Goal: Task Accomplishment & Management: Use online tool/utility

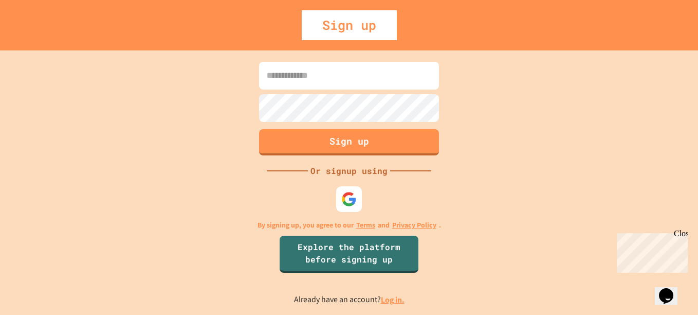
click at [320, 76] on input at bounding box center [349, 76] width 180 height 28
type input "**********"
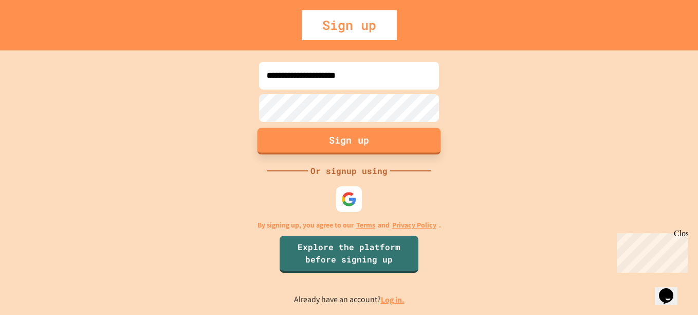
click at [366, 148] on button "Sign up" at bounding box center [350, 141] width 184 height 27
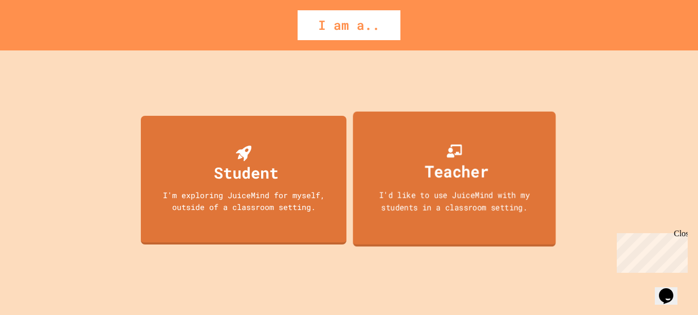
click at [430, 168] on div "Teacher" at bounding box center [457, 171] width 64 height 24
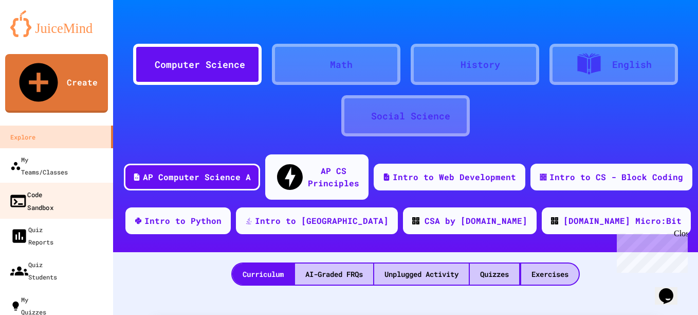
click at [53, 188] on div "Code Sandbox" at bounding box center [31, 200] width 45 height 25
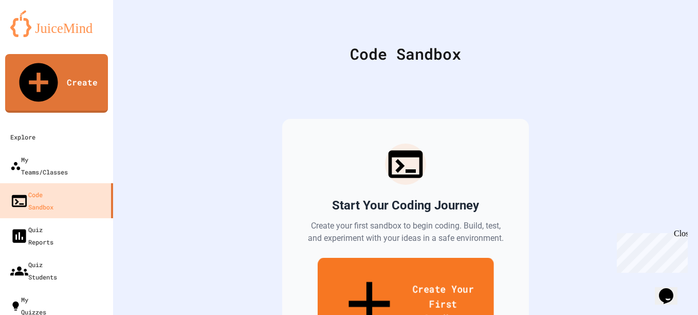
click at [385, 277] on link "Create Your First Sandbox" at bounding box center [406, 305] width 176 height 95
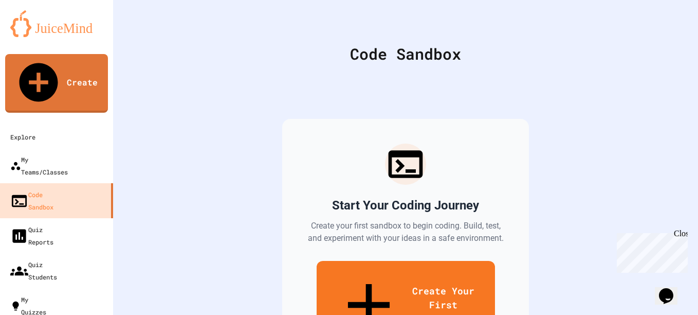
scroll to position [472, 0]
drag, startPoint x: 530, startPoint y: 191, endPoint x: 531, endPoint y: 209, distance: 18.0
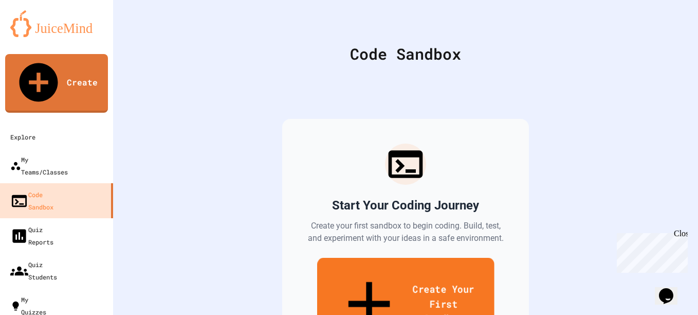
click at [390, 270] on link "Create Your First Sandbox" at bounding box center [405, 305] width 177 height 95
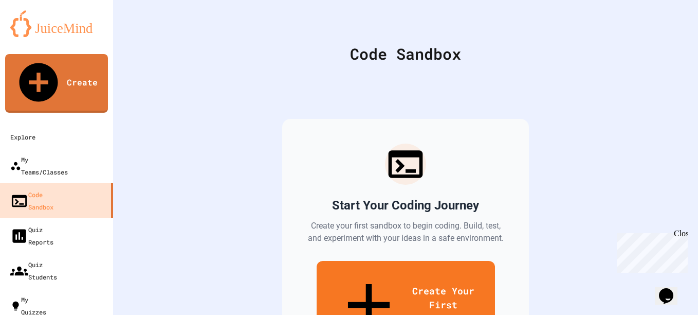
scroll to position [515, 0]
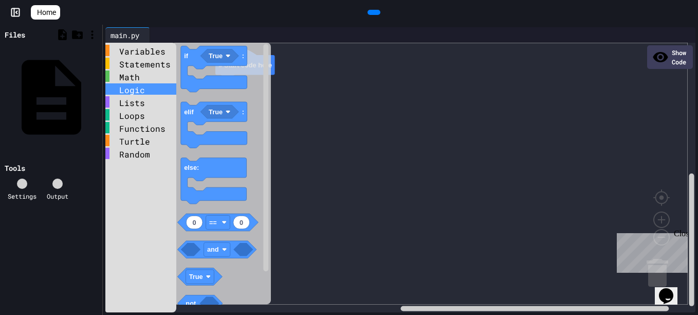
click at [127, 92] on div "Logic" at bounding box center [140, 88] width 71 height 11
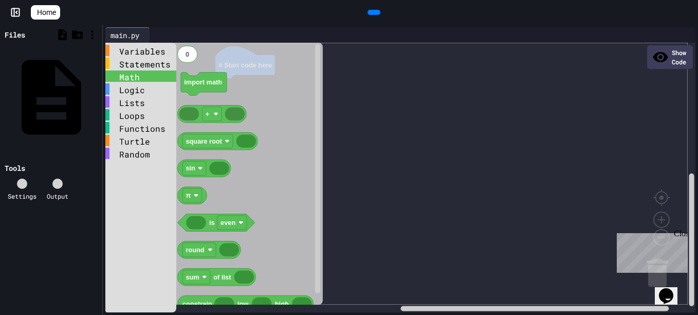
click at [127, 78] on div "Math" at bounding box center [140, 75] width 71 height 11
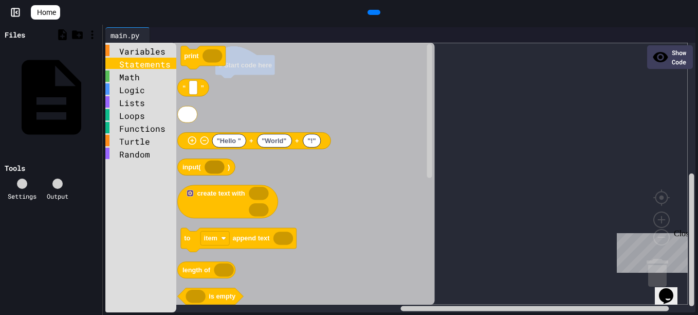
click at [137, 67] on div "Statements" at bounding box center [140, 63] width 71 height 11
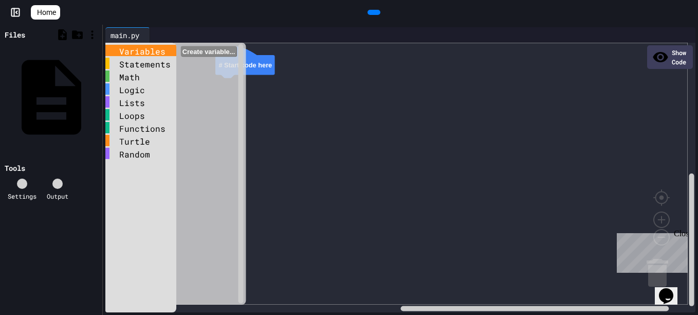
click at [129, 47] on div "Variables" at bounding box center [140, 50] width 71 height 11
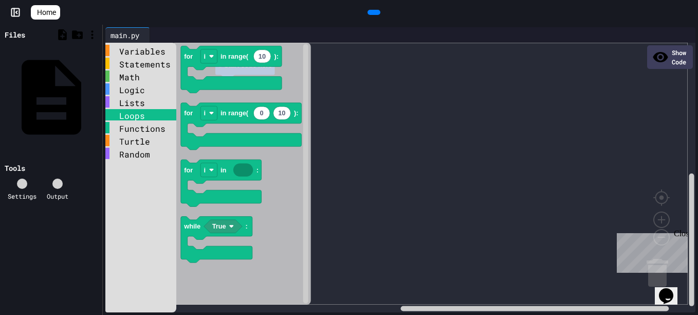
click at [131, 116] on div "Loops" at bounding box center [140, 114] width 71 height 11
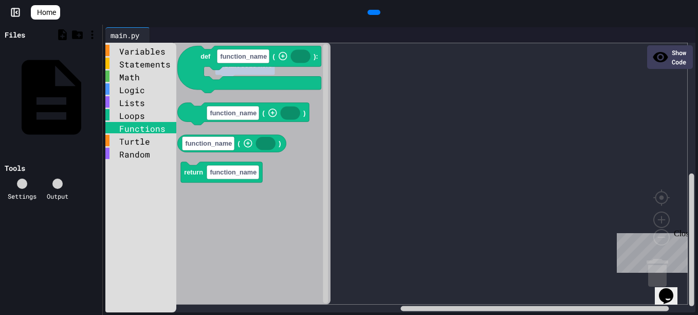
click at [130, 130] on div "Functions" at bounding box center [140, 127] width 71 height 11
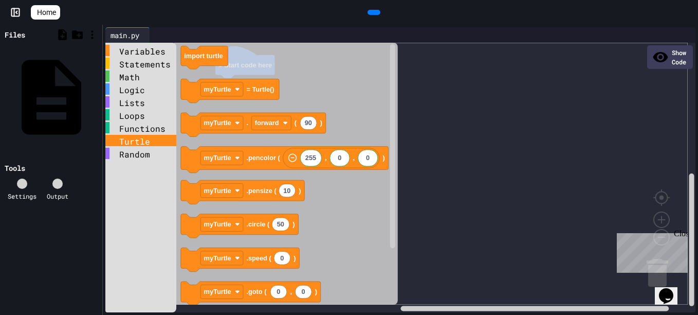
click at [133, 141] on div "Turtle" at bounding box center [140, 140] width 71 height 11
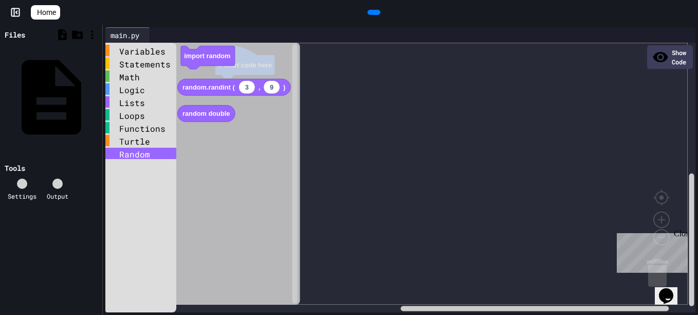
click at [130, 155] on div "Random" at bounding box center [140, 153] width 71 height 11
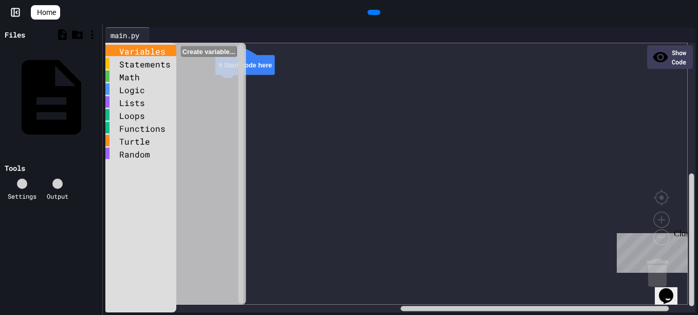
click at [141, 50] on div "Variables" at bounding box center [140, 50] width 71 height 11
